Goal: Task Accomplishment & Management: Use online tool/utility

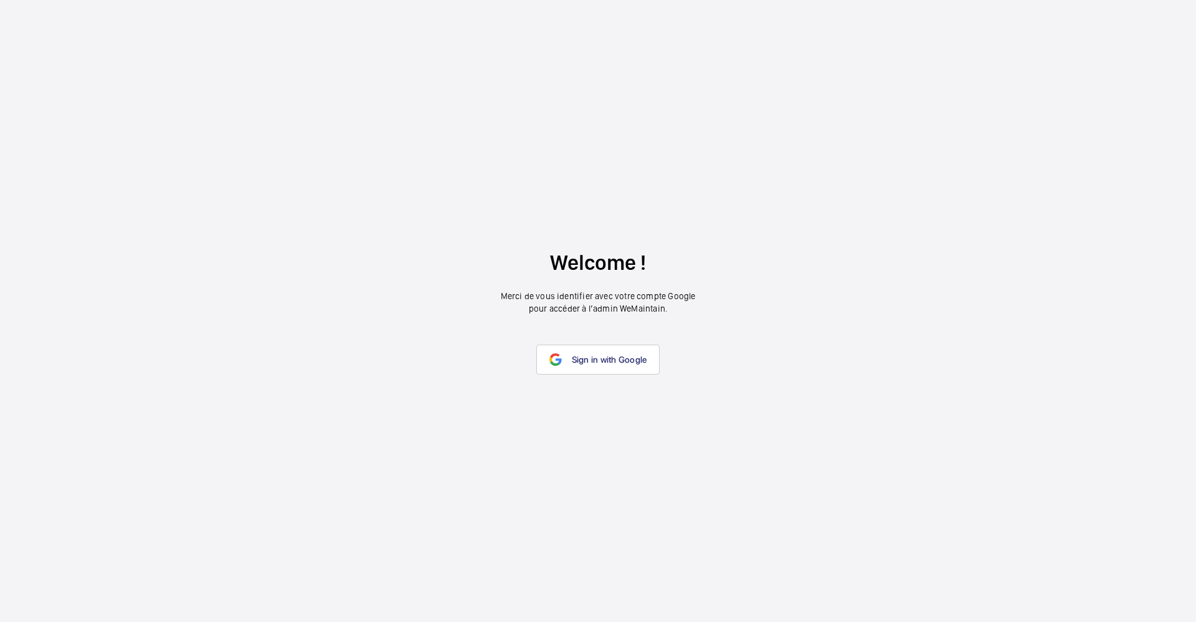
click at [780, 121] on wm-front-google-login "Welcome ! Merci de vous identifier avec votre compte Google pour accéder à l’ad…" at bounding box center [598, 311] width 1196 height 622
click at [627, 355] on span "Sign in with Google" at bounding box center [609, 360] width 75 height 10
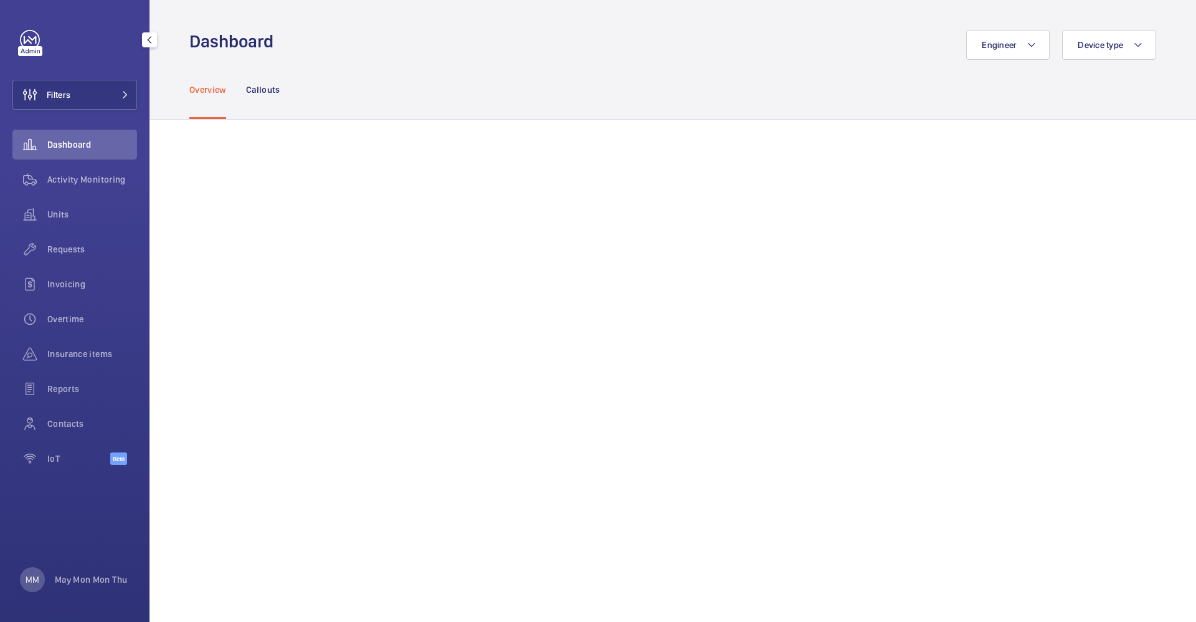
click at [92, 572] on div "MM May Mon Mon Thu" at bounding box center [73, 579] width 107 height 25
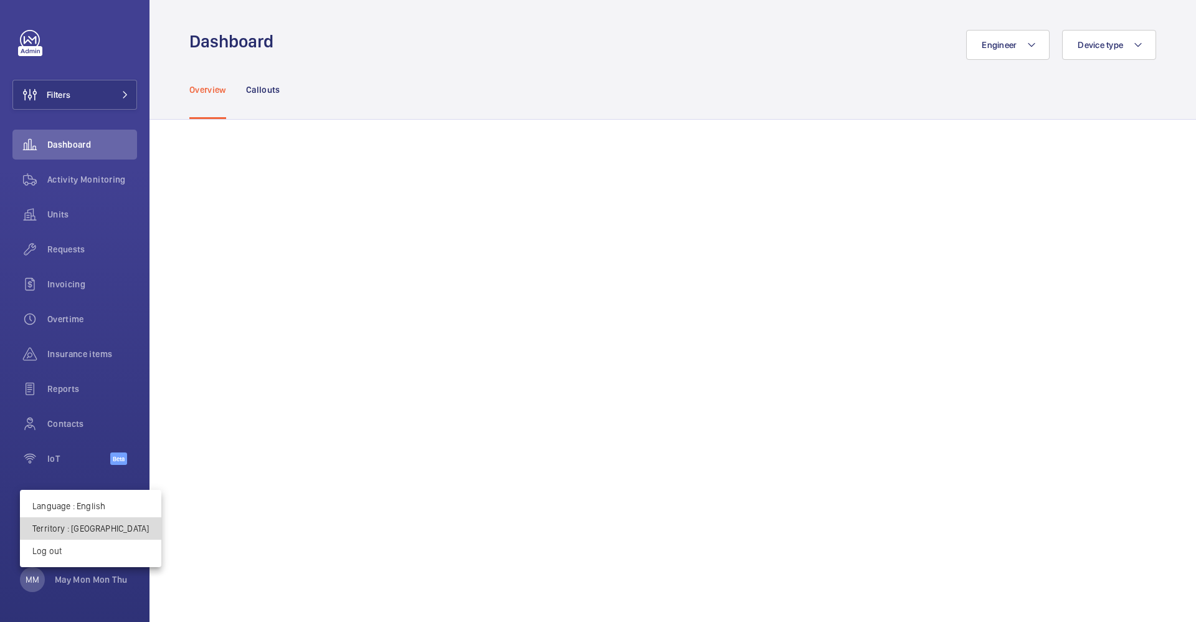
click at [103, 525] on p "Territory : [GEOGRAPHIC_DATA]" at bounding box center [90, 528] width 117 height 12
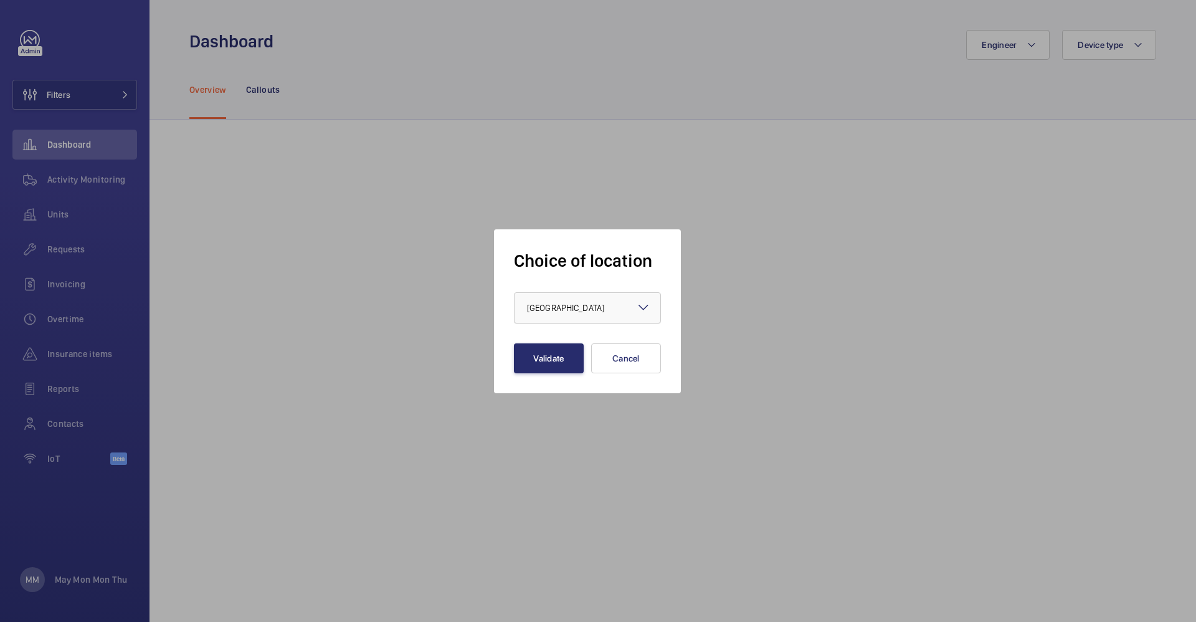
click at [563, 312] on span "[GEOGRAPHIC_DATA]" at bounding box center [565, 308] width 77 height 10
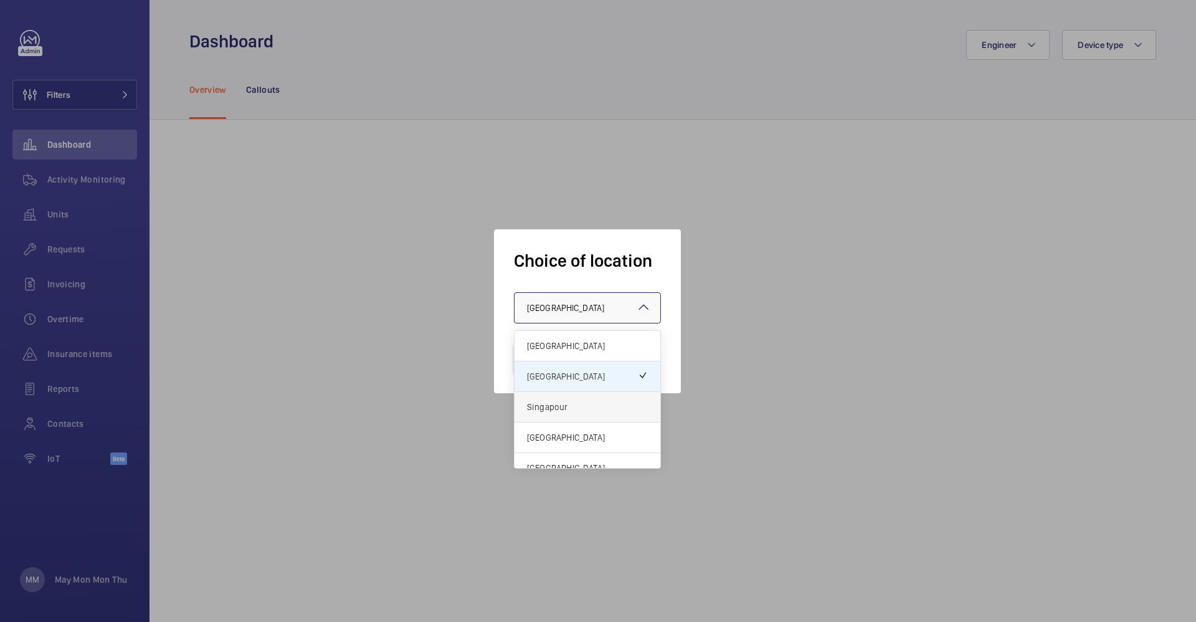
click at [568, 407] on span "Singapour" at bounding box center [587, 407] width 121 height 12
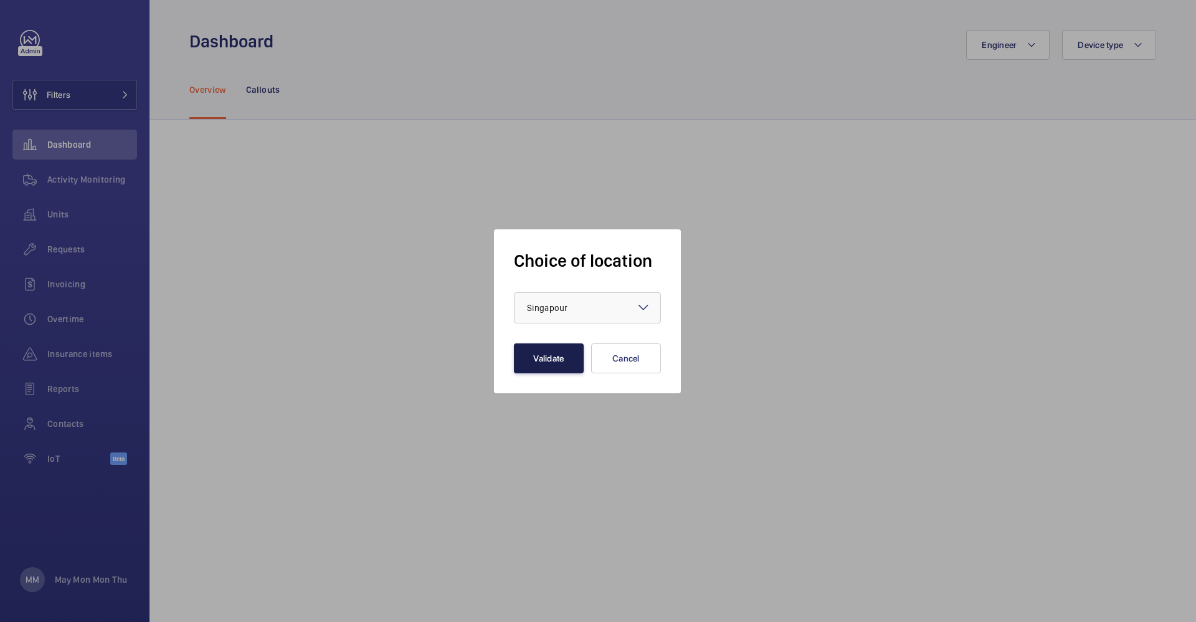
click at [554, 368] on button "Validate" at bounding box center [549, 358] width 70 height 30
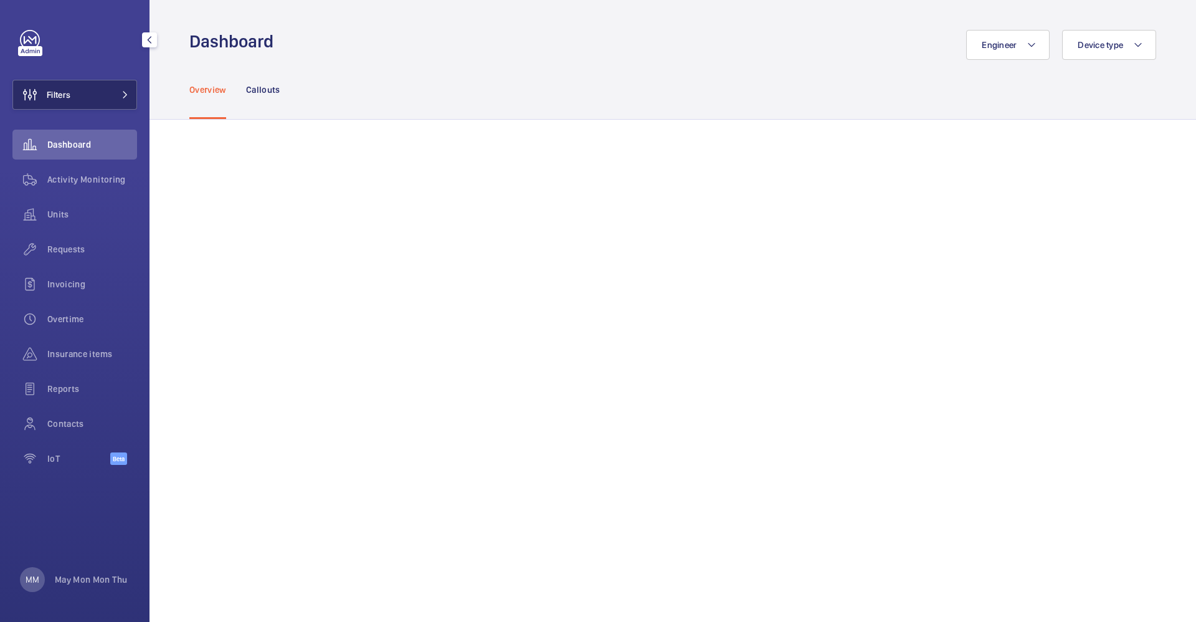
click at [120, 98] on button "Filters" at bounding box center [74, 95] width 125 height 30
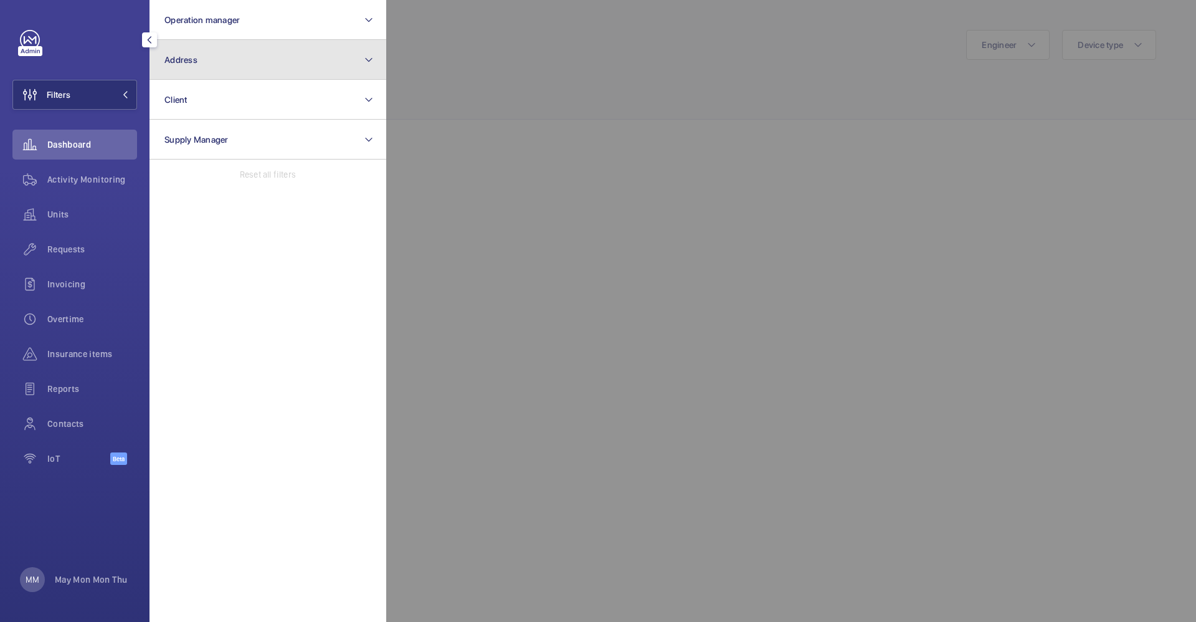
click at [284, 60] on button "Address" at bounding box center [268, 60] width 237 height 40
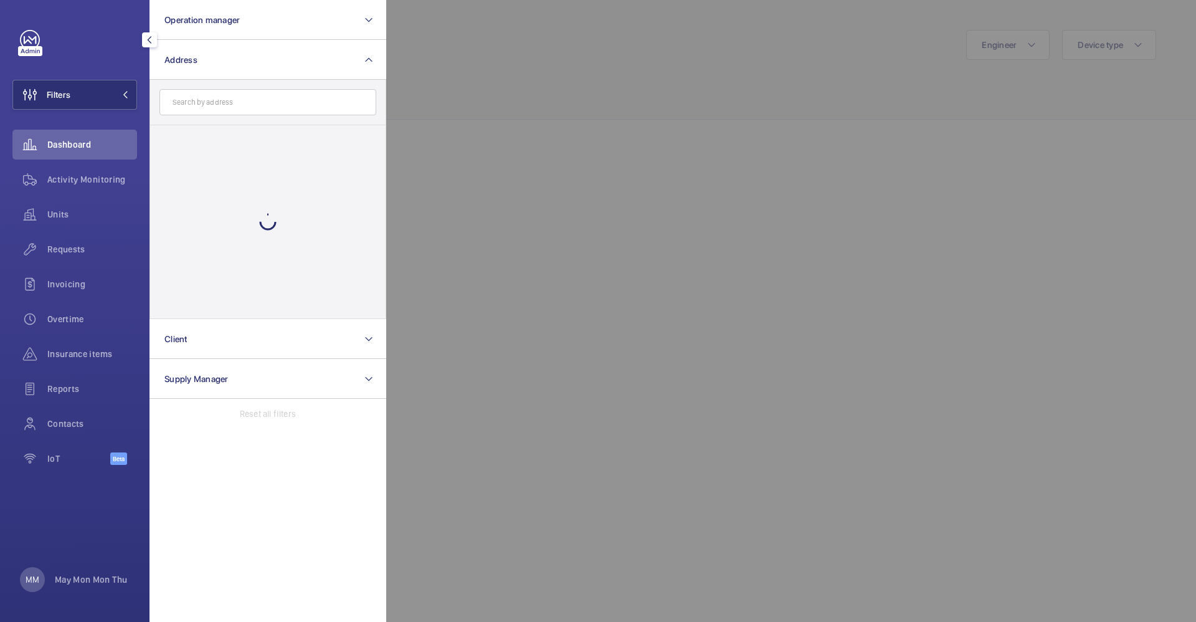
click at [311, 105] on input "text" at bounding box center [268, 102] width 217 height 26
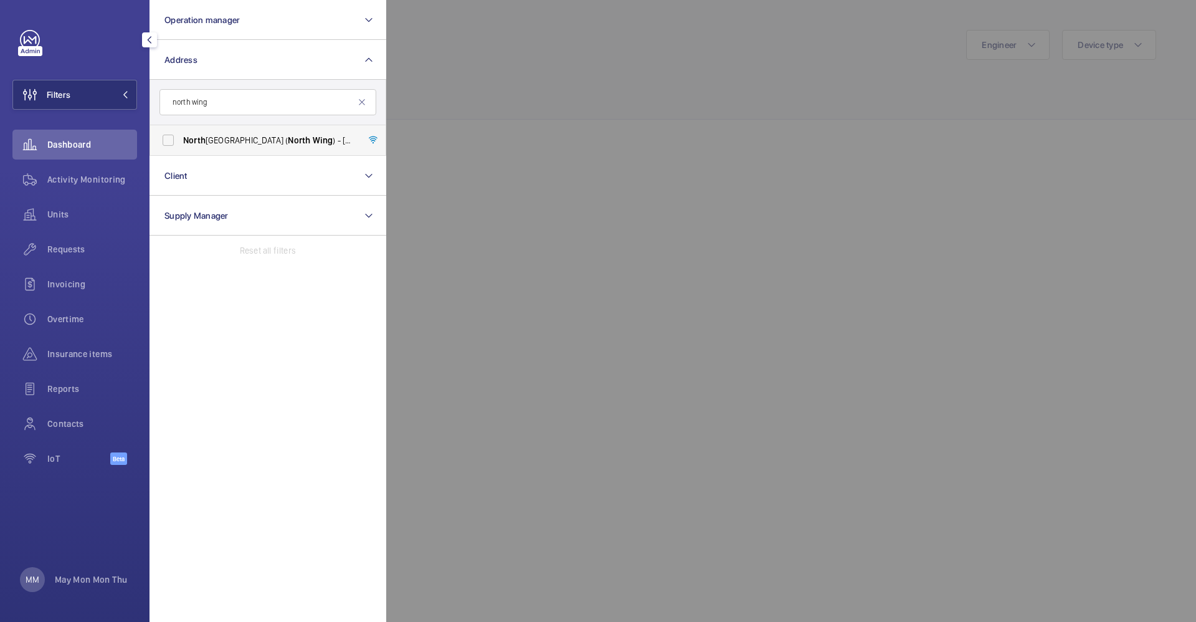
type input "north wing"
click at [288, 143] on span "North" at bounding box center [299, 140] width 22 height 10
click at [181, 143] on input "North point City ( North Wing ) - 930 Yishun Ave 2, SINGAPORE 769098" at bounding box center [168, 140] width 25 height 25
checkbox input "true"
click at [641, 135] on div at bounding box center [984, 311] width 1196 height 622
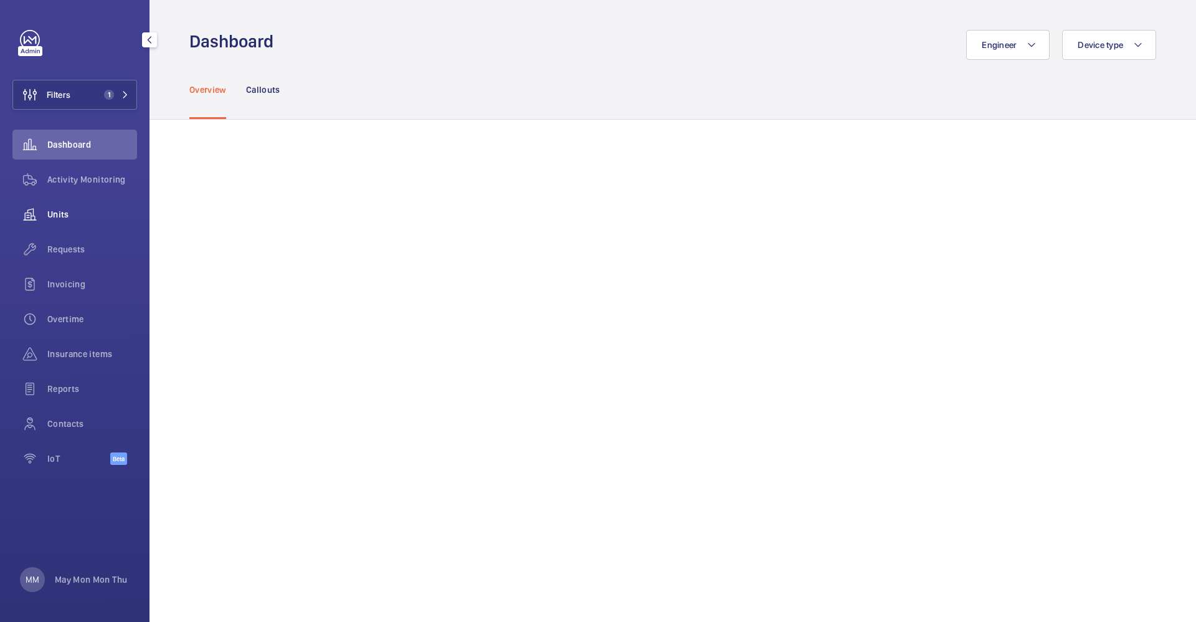
click at [54, 214] on span "Units" at bounding box center [92, 214] width 90 height 12
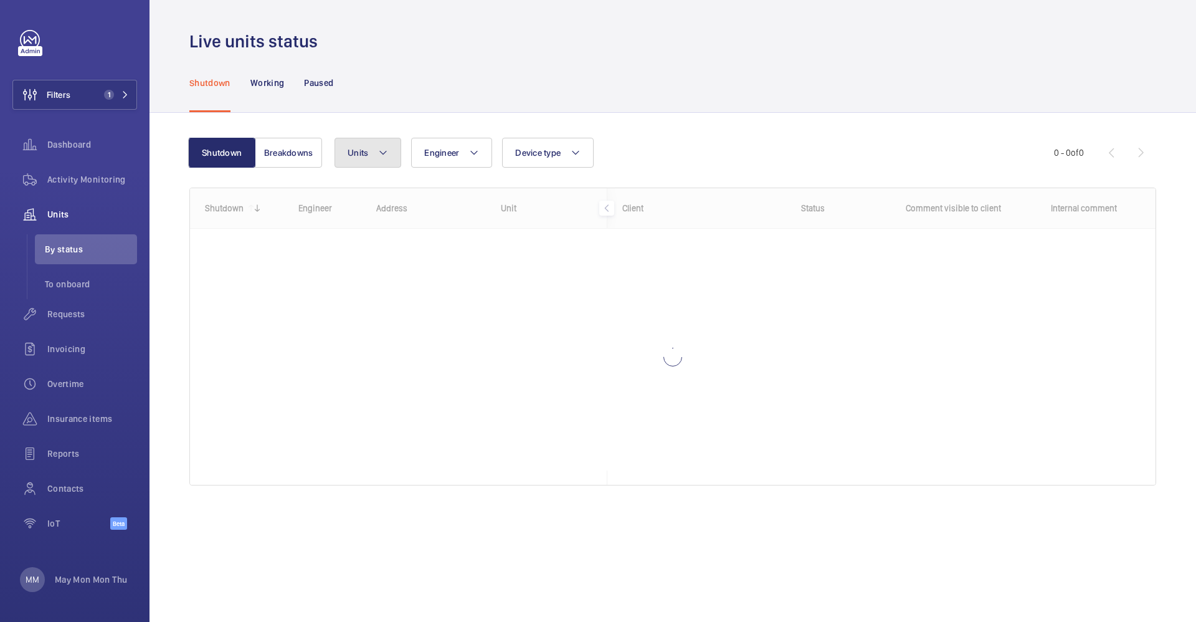
click at [356, 151] on span "Units" at bounding box center [358, 153] width 21 height 10
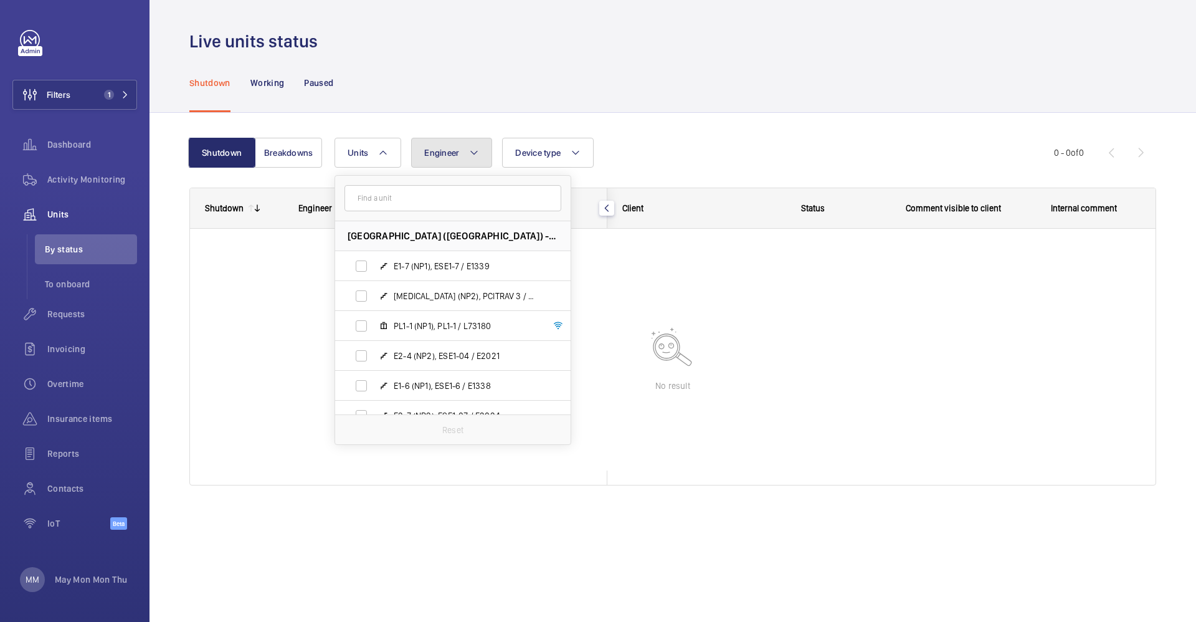
click at [442, 157] on span "Engineer" at bounding box center [441, 153] width 35 height 10
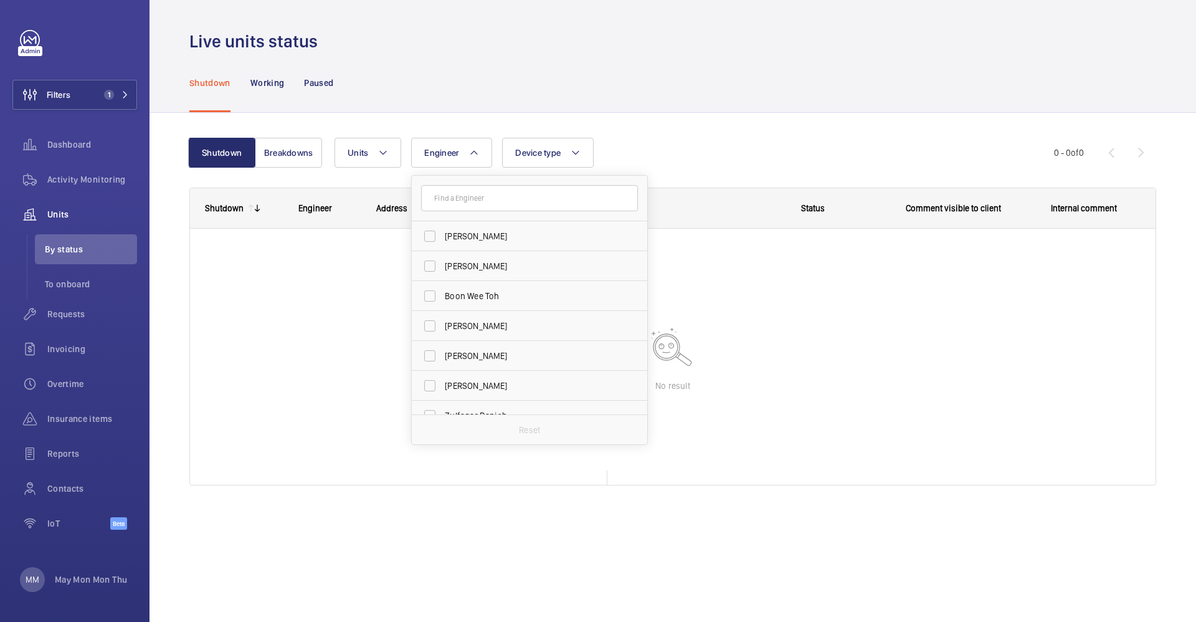
click at [558, 103] on div "Shutdown Working Paused" at bounding box center [672, 82] width 967 height 59
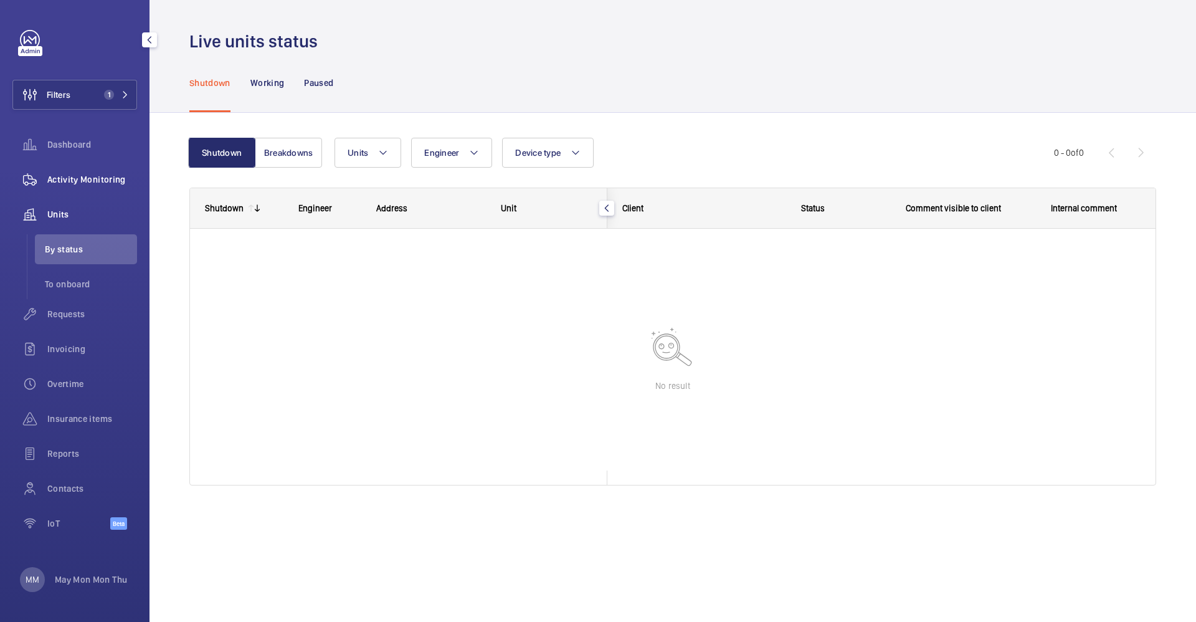
click at [84, 178] on span "Activity Monitoring" at bounding box center [92, 179] width 90 height 12
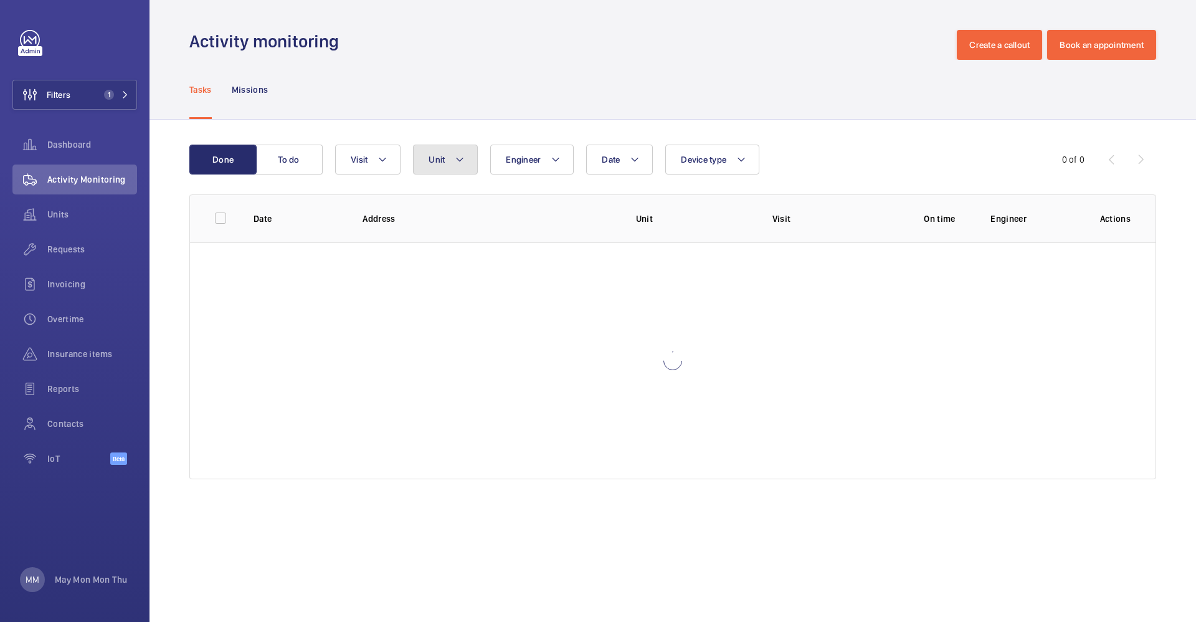
click at [459, 168] on button "Unit" at bounding box center [445, 160] width 65 height 30
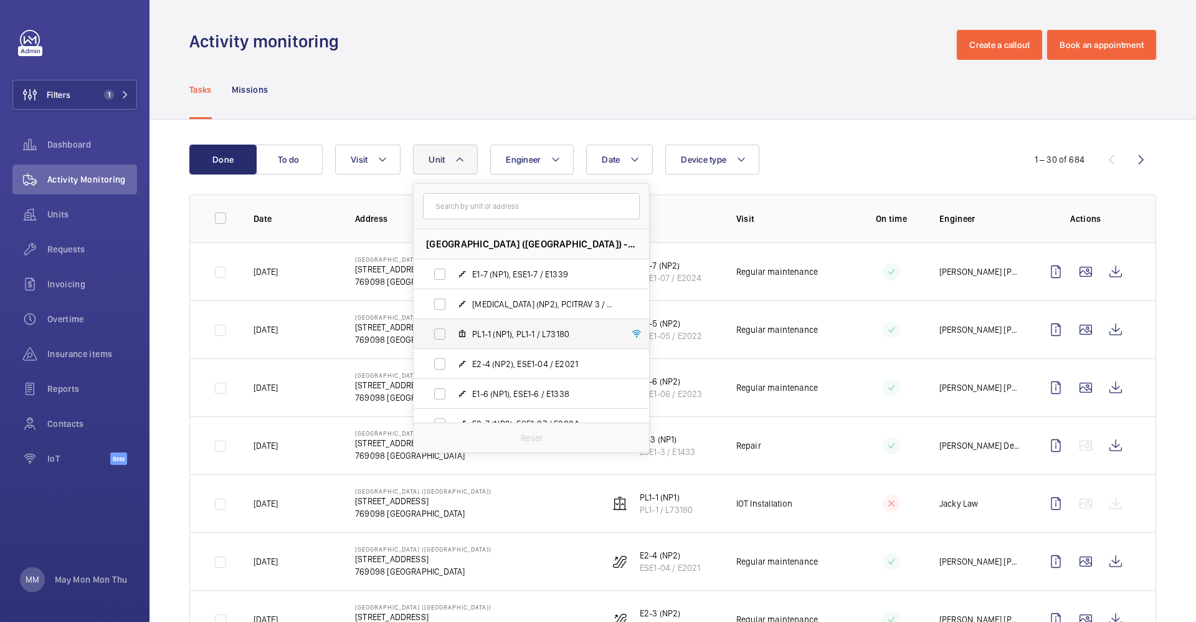
click at [524, 335] on span "PL1-1 (NP1), PL1-1 / L73180" at bounding box center [544, 334] width 145 height 12
click at [452, 335] on input "PL1-1 (NP1), PL1-1 / L73180" at bounding box center [439, 334] width 25 height 25
checkbox input "true"
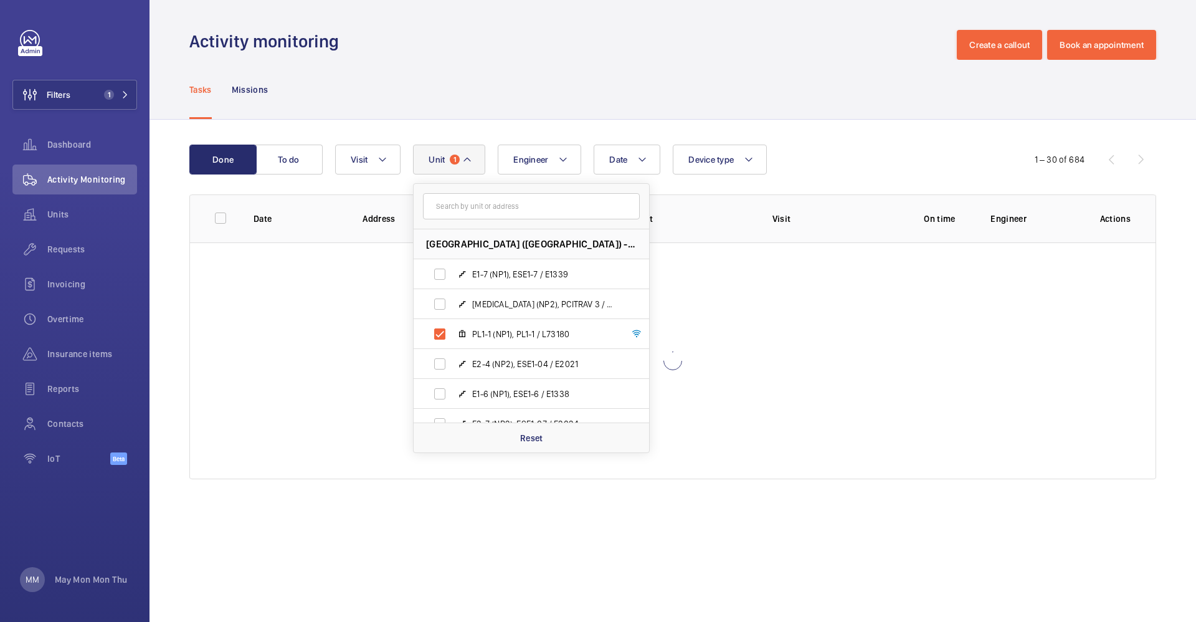
click at [646, 116] on div "Tasks Missions" at bounding box center [672, 89] width 967 height 59
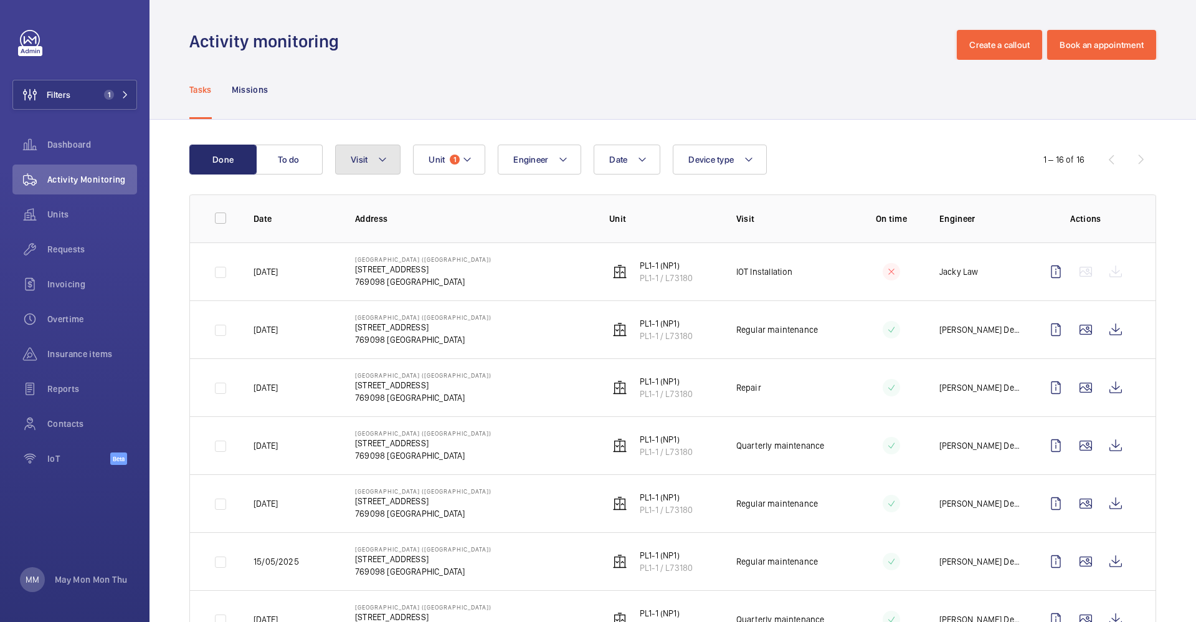
click at [386, 161] on mat-icon at bounding box center [383, 159] width 10 height 15
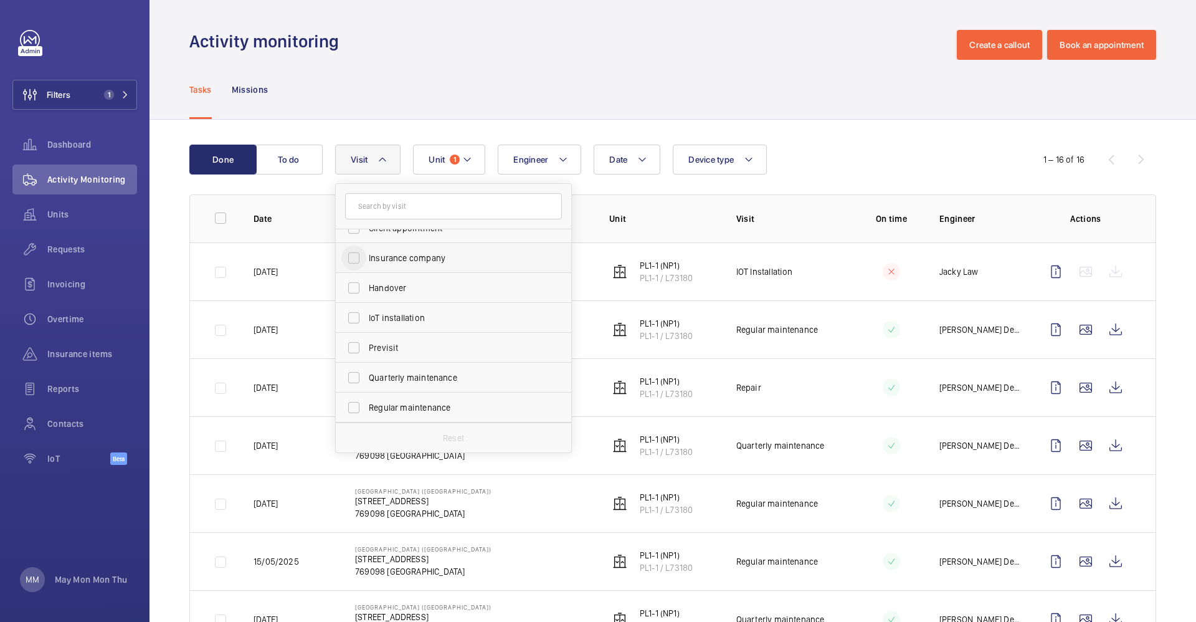
scroll to position [93, 0]
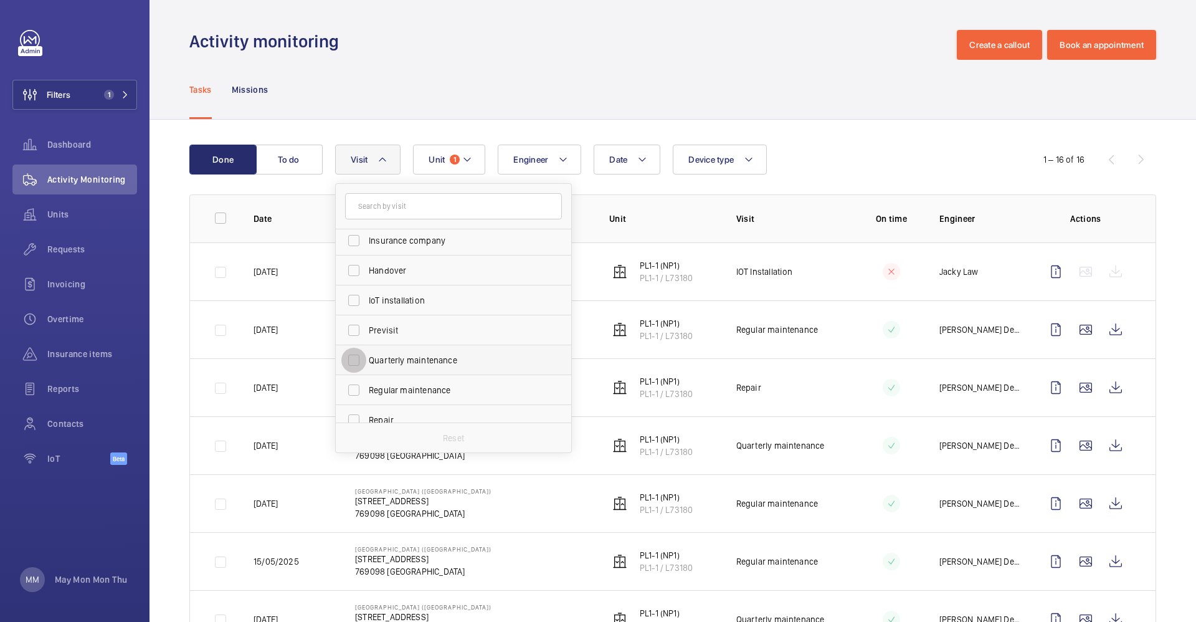
click at [353, 360] on input "Quarterly maintenance" at bounding box center [353, 360] width 25 height 25
checkbox input "true"
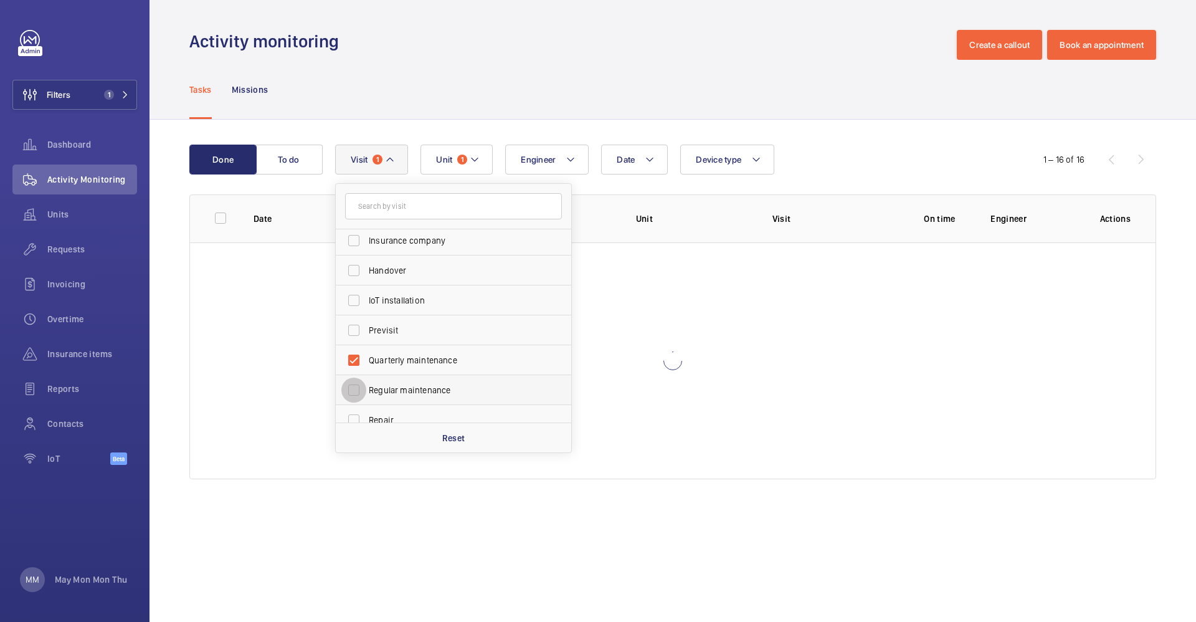
click at [350, 389] on input "Regular maintenance" at bounding box center [353, 390] width 25 height 25
checkbox input "true"
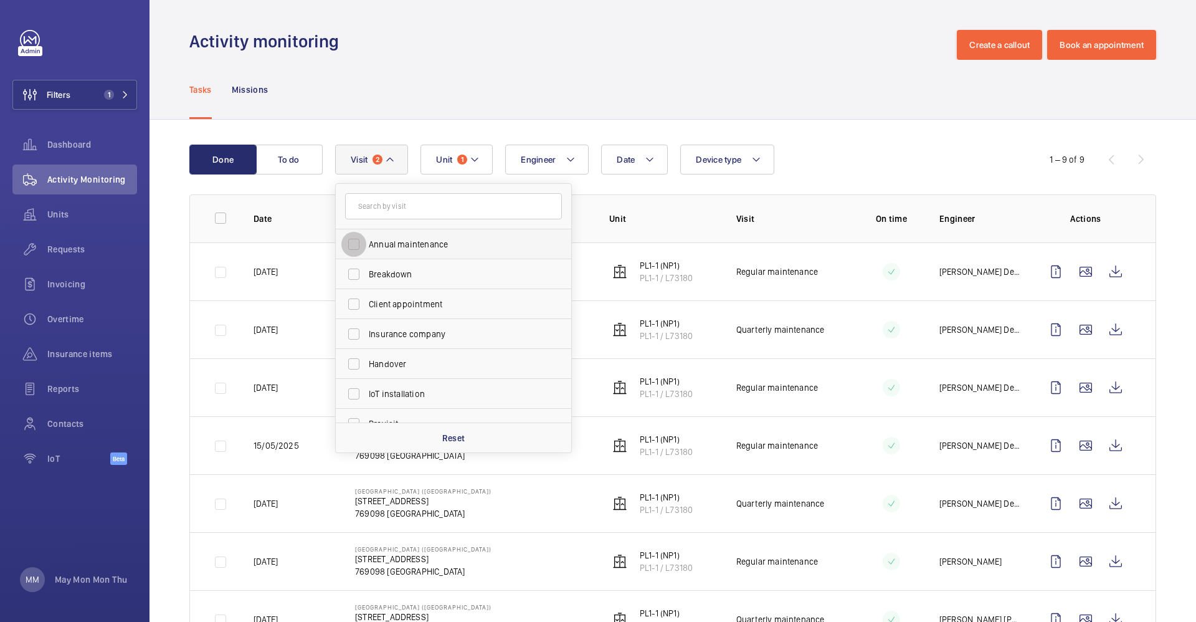
click at [351, 244] on input "Annual maintenance" at bounding box center [353, 244] width 25 height 25
checkbox input "true"
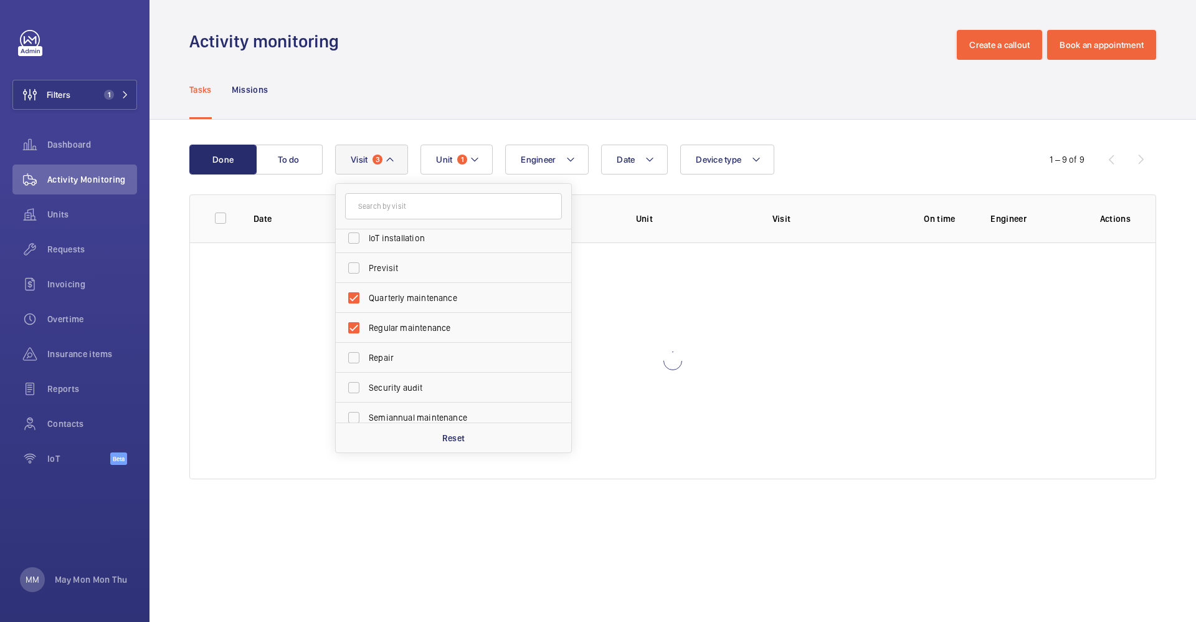
scroll to position [187, 0]
click at [353, 384] on input "Semiannual maintenance" at bounding box center [353, 386] width 25 height 25
checkbox input "true"
click at [679, 76] on div "Tasks Missions" at bounding box center [672, 89] width 967 height 59
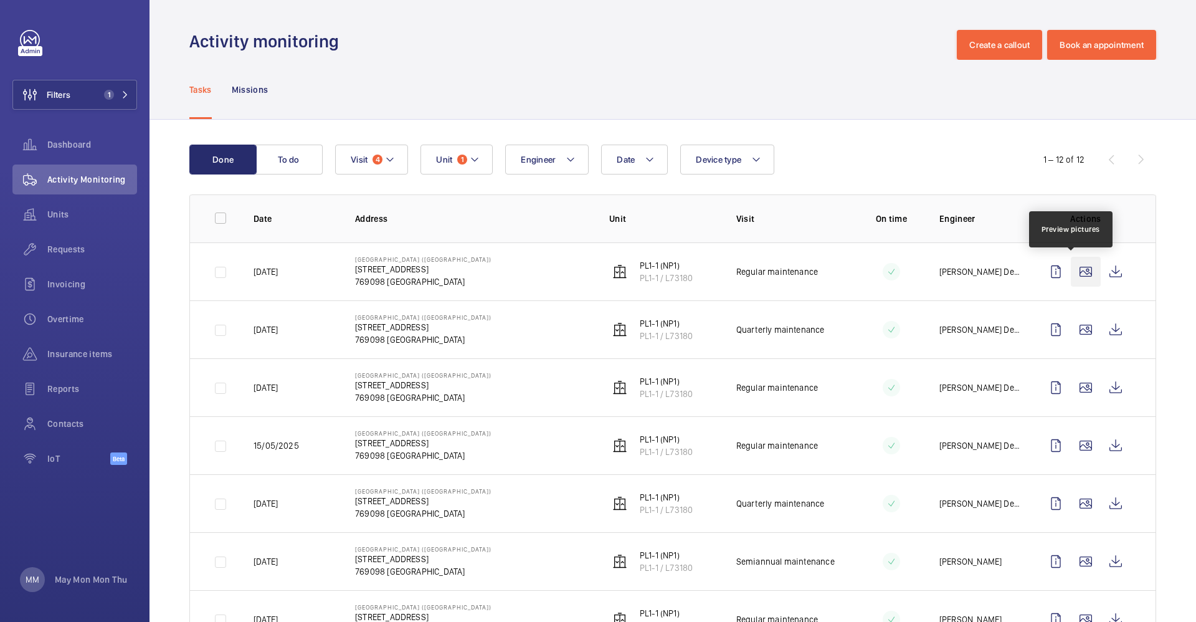
click at [1071, 270] on wm-front-icon-button at bounding box center [1086, 272] width 30 height 30
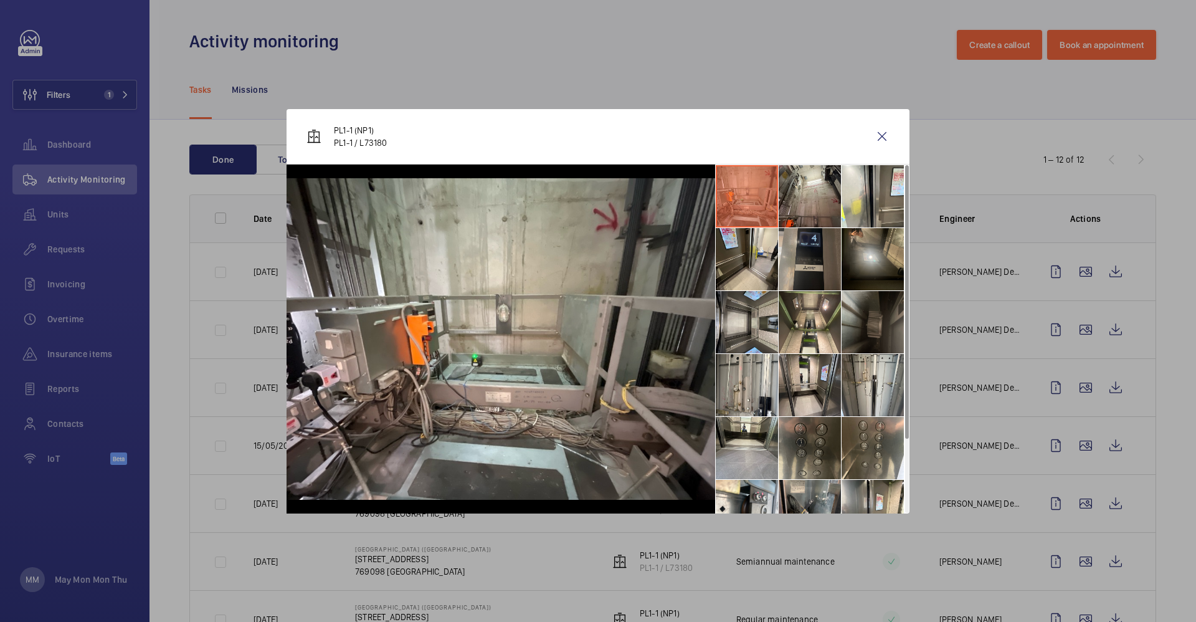
click at [829, 253] on li at bounding box center [810, 259] width 62 height 62
